Goal: Task Accomplishment & Management: Use online tool/utility

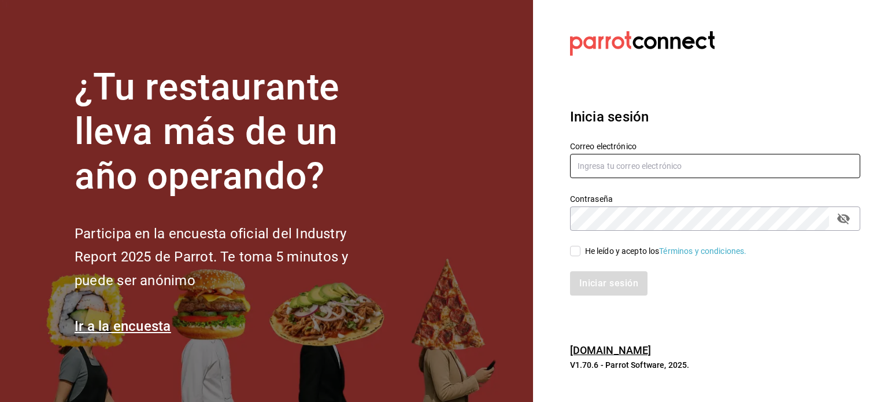
click at [642, 167] on input "text" at bounding box center [715, 166] width 290 height 24
type input "animal.masaryk@grupocosteno.com"
click at [579, 249] on input "He leído y acepto los Términos y condiciones." at bounding box center [575, 251] width 10 height 10
checkbox input "true"
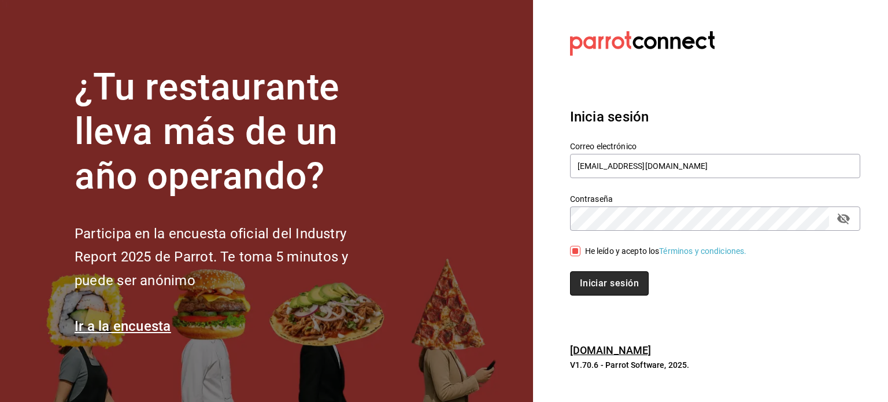
click at [590, 279] on button "Iniciar sesión" at bounding box center [609, 283] width 79 height 24
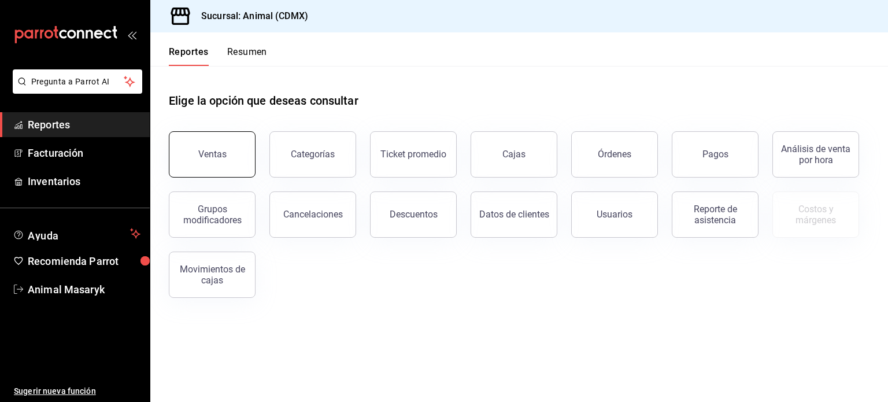
click at [217, 160] on button "Ventas" at bounding box center [212, 154] width 87 height 46
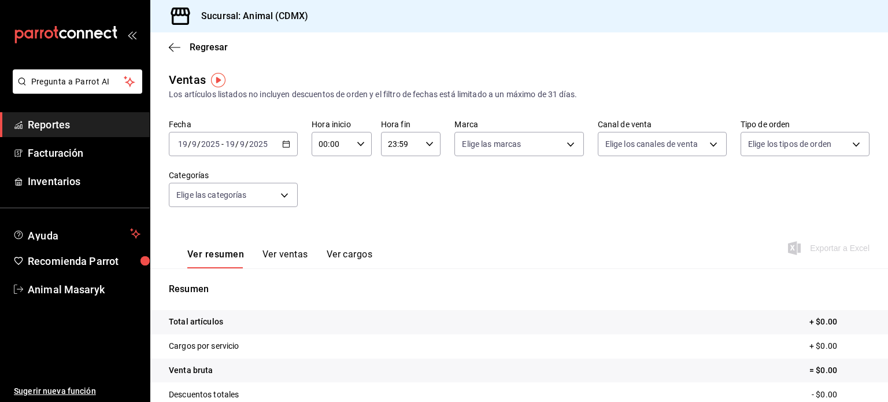
click at [356, 153] on div "00:00 Hora inicio" at bounding box center [342, 144] width 60 height 24
click at [324, 228] on span "10" at bounding box center [324, 226] width 11 height 9
type input "10:00"
click at [431, 148] on div at bounding box center [444, 201] width 888 height 402
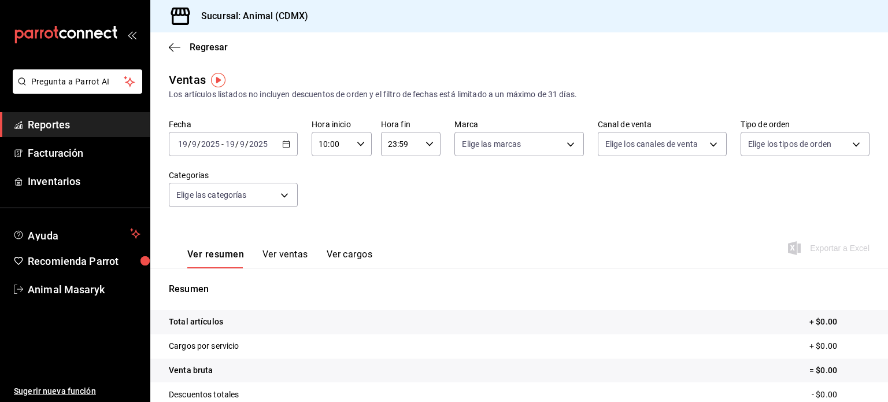
click at [431, 148] on div "23:59 Hora fin" at bounding box center [411, 144] width 60 height 24
click at [388, 234] on span "02" at bounding box center [392, 228] width 11 height 9
type input "02:59"
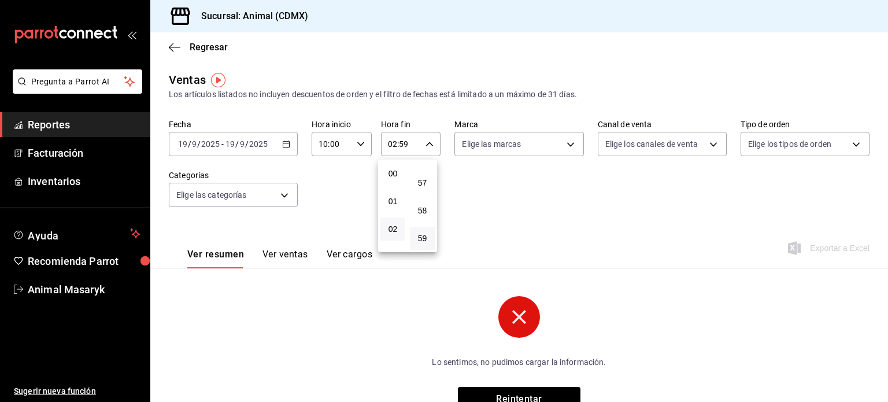
click at [596, 199] on div at bounding box center [444, 201] width 888 height 402
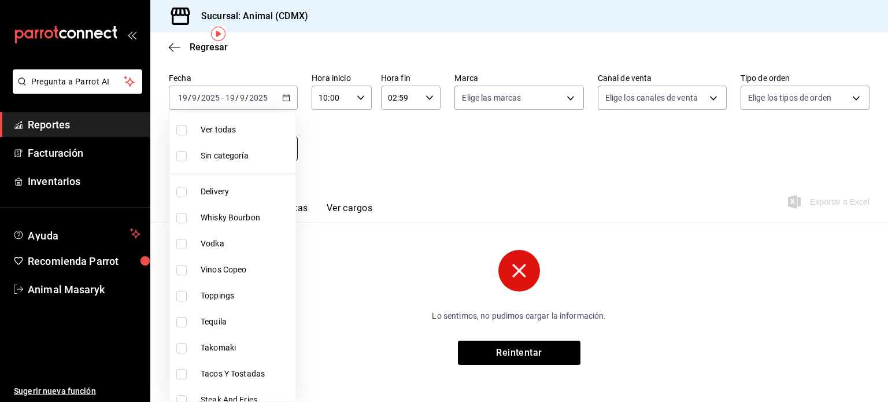
click at [287, 151] on body "Pregunta a Parrot AI Reportes Facturación Inventarios Ayuda Recomienda Parrot A…" at bounding box center [444, 201] width 888 height 402
click at [408, 149] on div at bounding box center [444, 201] width 888 height 402
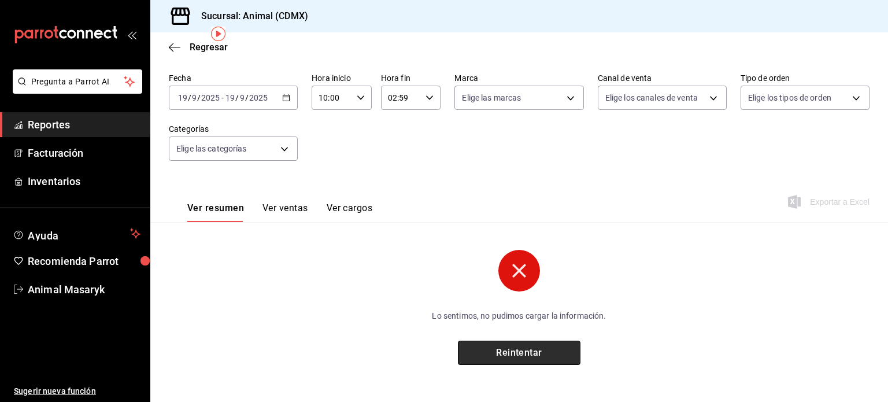
click at [495, 357] on button "Reintentar" at bounding box center [519, 353] width 123 height 24
click at [292, 97] on div "[DATE] [DATE] - [DATE] [DATE]" at bounding box center [233, 98] width 129 height 24
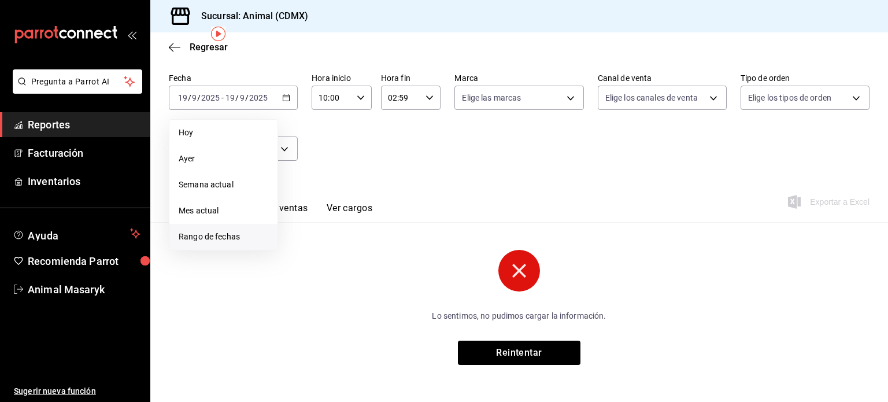
click at [217, 236] on span "Rango de fechas" at bounding box center [224, 237] width 90 height 12
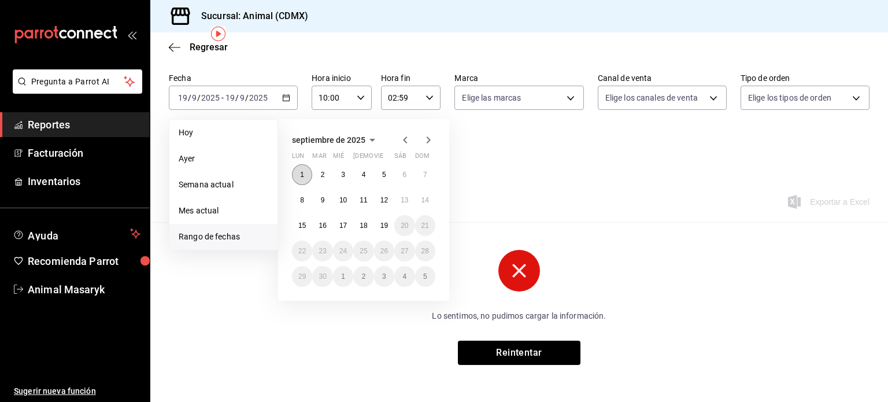
click at [303, 174] on abbr "1" at bounding box center [302, 175] width 4 height 8
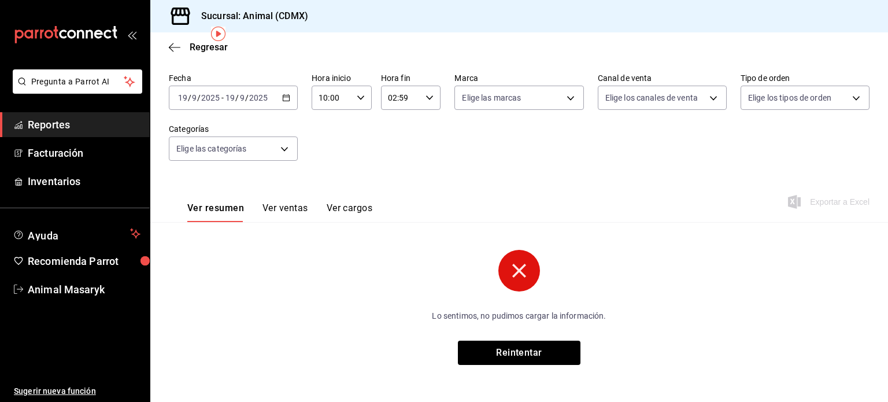
click at [579, 172] on div "Fecha [DATE] [DATE] - [DATE] [DATE] Hora inicio 10:00 Hora inicio Hora fin 02:5…" at bounding box center [519, 124] width 701 height 102
click at [512, 357] on button "Reintentar" at bounding box center [519, 353] width 123 height 24
click at [283, 94] on icon "button" at bounding box center [286, 98] width 8 height 8
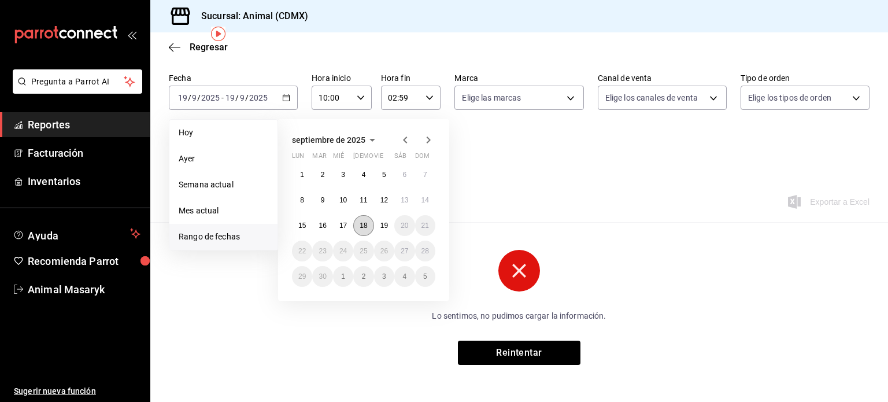
click at [363, 223] on abbr "18" at bounding box center [364, 225] width 8 height 8
click at [383, 225] on abbr "19" at bounding box center [384, 225] width 8 height 8
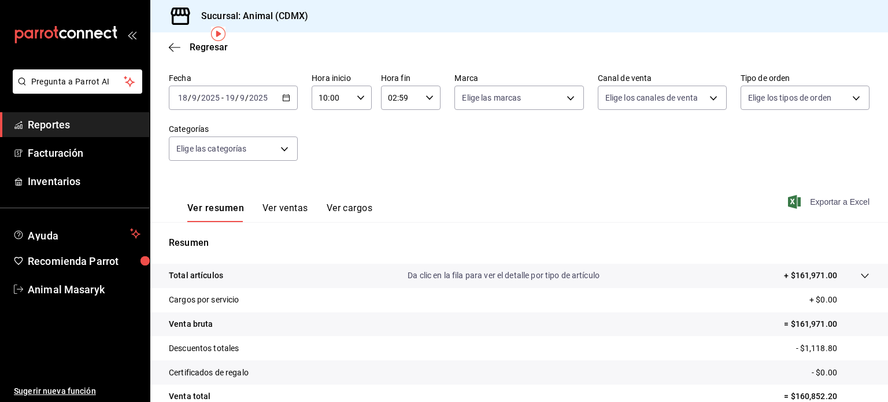
click at [838, 206] on span "Exportar a Excel" at bounding box center [829, 202] width 79 height 14
